Goal: Transaction & Acquisition: Purchase product/service

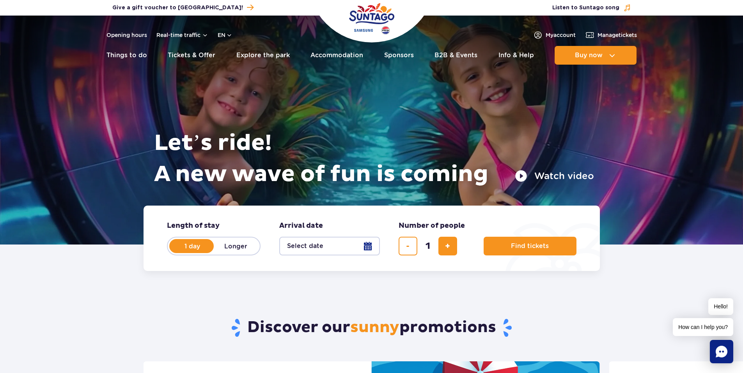
click at [362, 247] on button "Select date" at bounding box center [329, 246] width 101 height 19
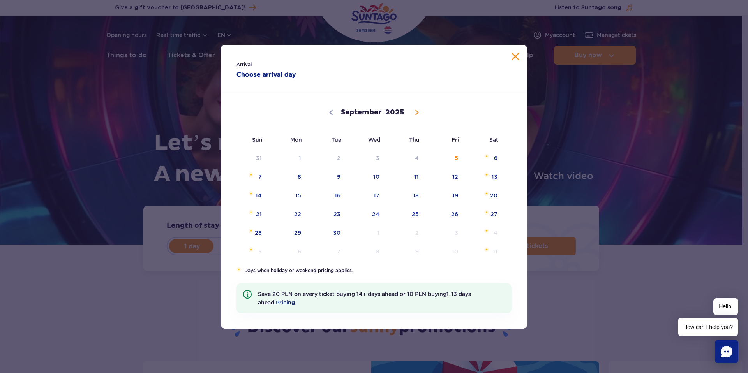
click at [421, 113] on span at bounding box center [416, 112] width 13 height 13
select select "9"
click at [496, 154] on span "4" at bounding box center [484, 158] width 39 height 18
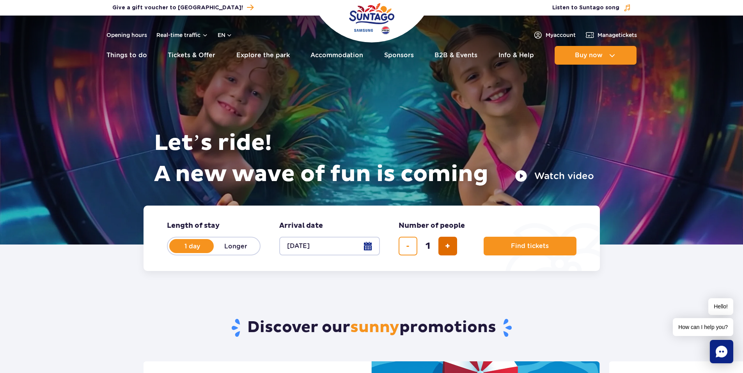
click at [449, 246] on span "add ticket" at bounding box center [447, 246] width 5 height 0
type input "2"
click at [518, 246] on span "Find tickets" at bounding box center [527, 246] width 38 height 7
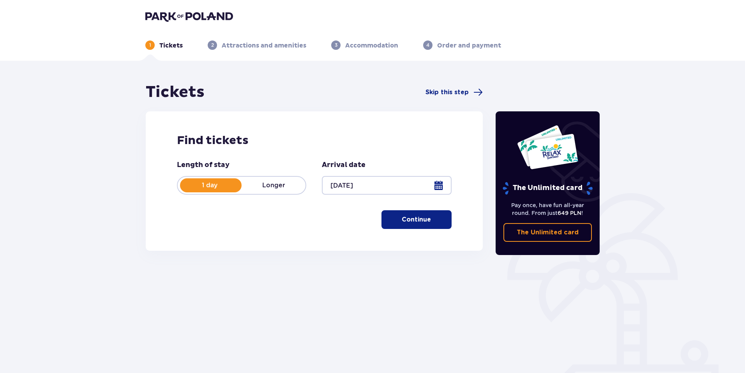
click at [402, 221] on p "Continue" at bounding box center [416, 220] width 29 height 9
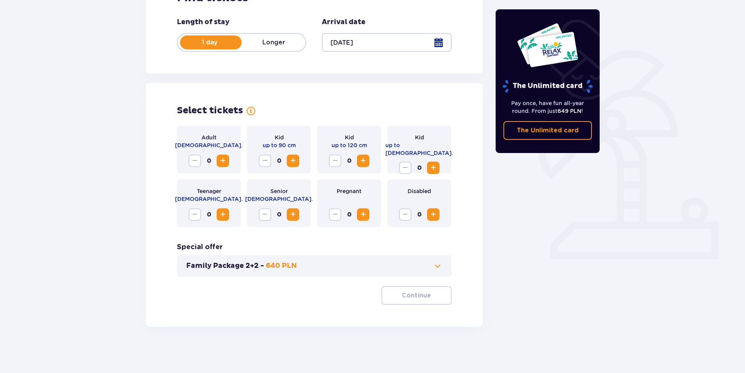
scroll to position [143, 0]
click at [221, 158] on span "Increase" at bounding box center [222, 160] width 9 height 9
click at [424, 298] on p "Continue" at bounding box center [416, 295] width 29 height 9
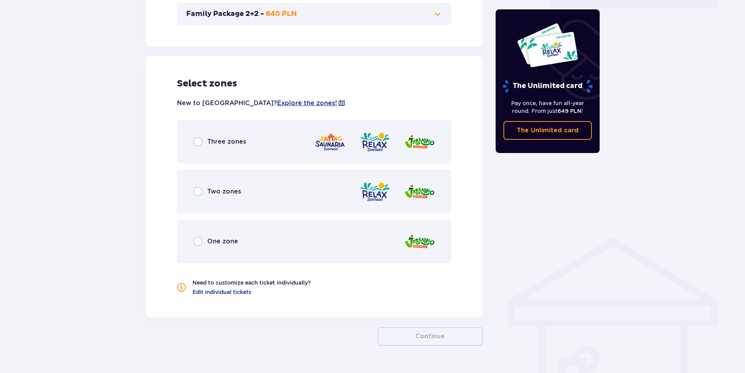
scroll to position [415, 0]
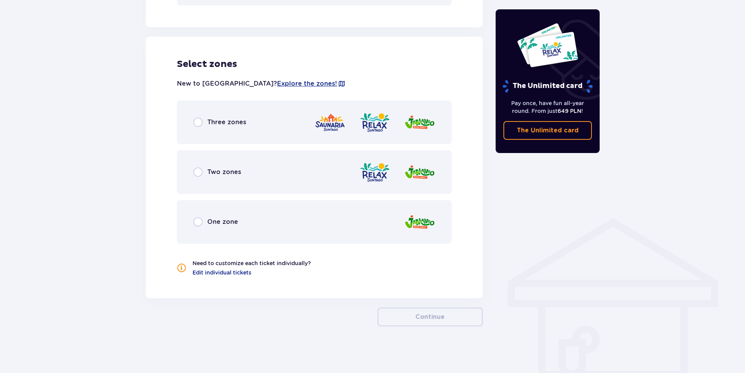
click at [205, 170] on div "Two zones" at bounding box center [217, 172] width 48 height 9
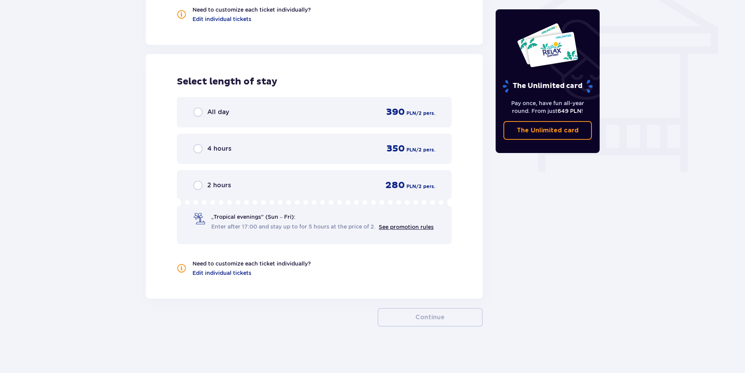
scroll to position [669, 0]
click at [181, 265] on span at bounding box center [181, 268] width 9 height 9
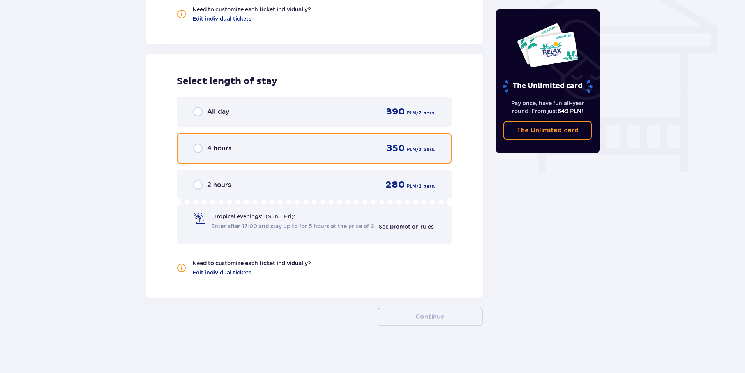
click at [197, 148] on input "radio" at bounding box center [197, 148] width 9 height 9
radio input "true"
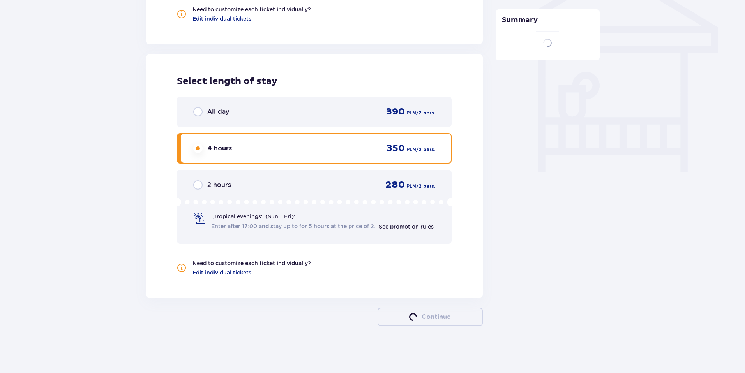
click at [184, 270] on span at bounding box center [181, 268] width 9 height 9
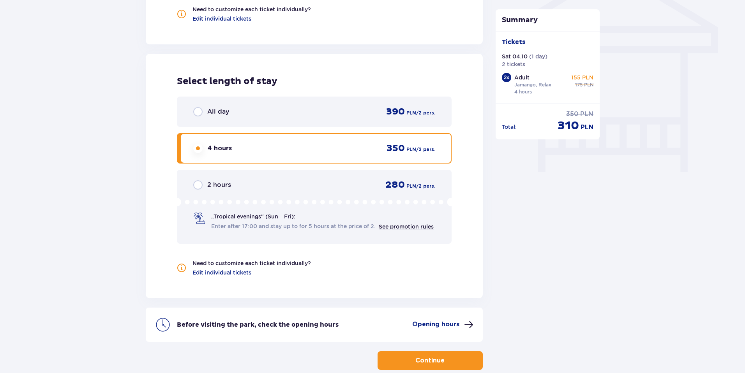
click at [180, 270] on span at bounding box center [181, 268] width 9 height 9
click at [206, 274] on span "Edit individual tickets" at bounding box center [222, 273] width 59 height 8
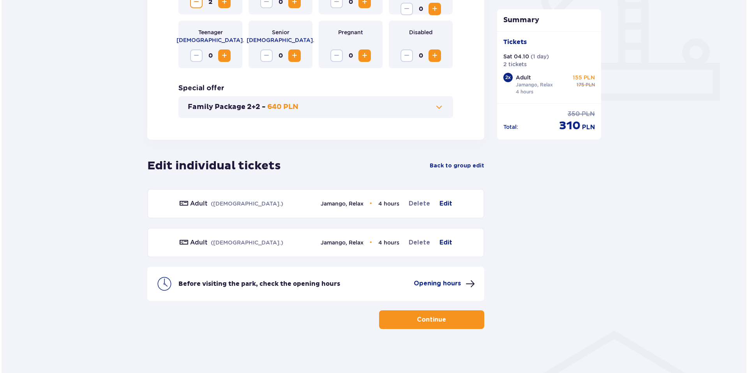
scroll to position [305, 0]
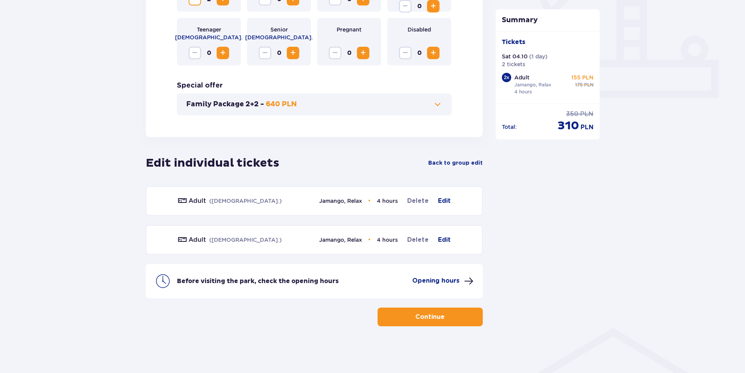
click at [433, 279] on p "Opening hours" at bounding box center [435, 281] width 47 height 9
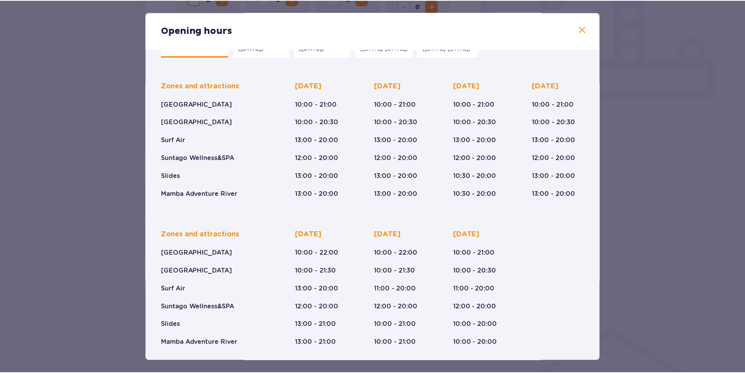
scroll to position [31, 0]
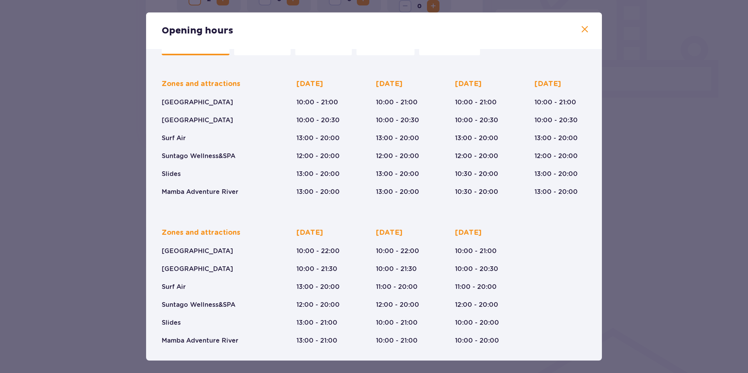
click at [584, 32] on span at bounding box center [584, 29] width 9 height 9
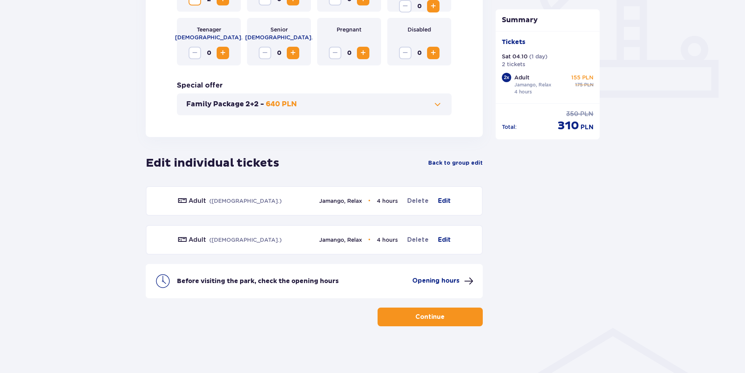
click at [424, 314] on p "Continue" at bounding box center [430, 317] width 29 height 9
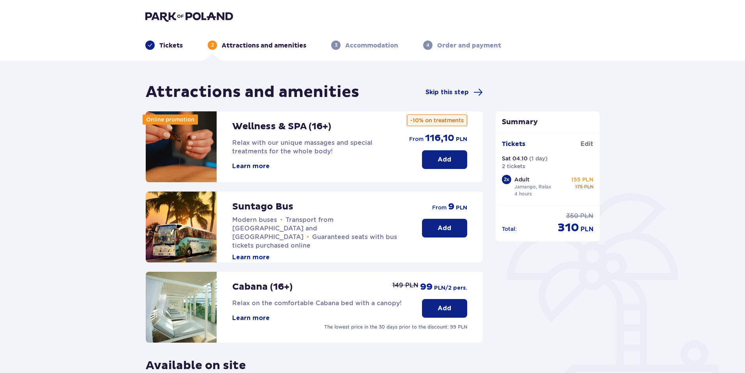
click at [448, 226] on p "Add" at bounding box center [445, 228] width 14 height 9
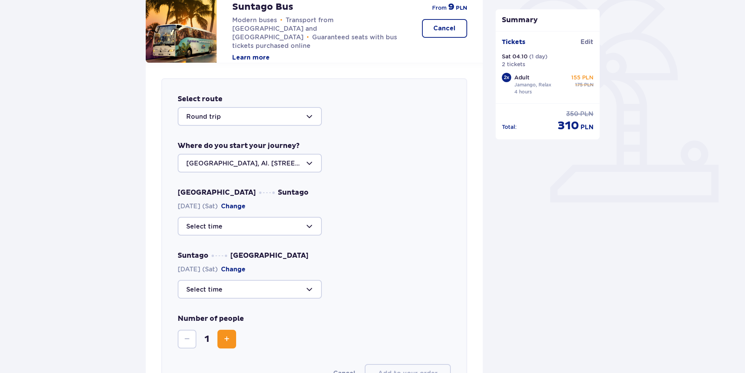
scroll to position [197, 0]
